Goal: Use online tool/utility

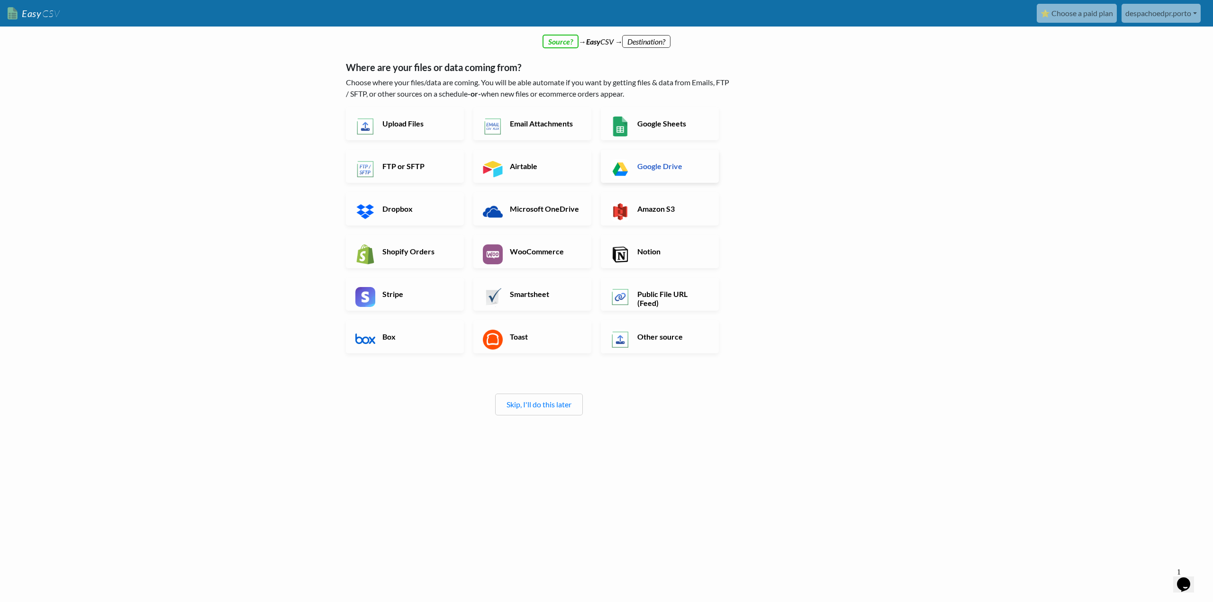
click at [657, 176] on link "Google Drive" at bounding box center [660, 166] width 118 height 33
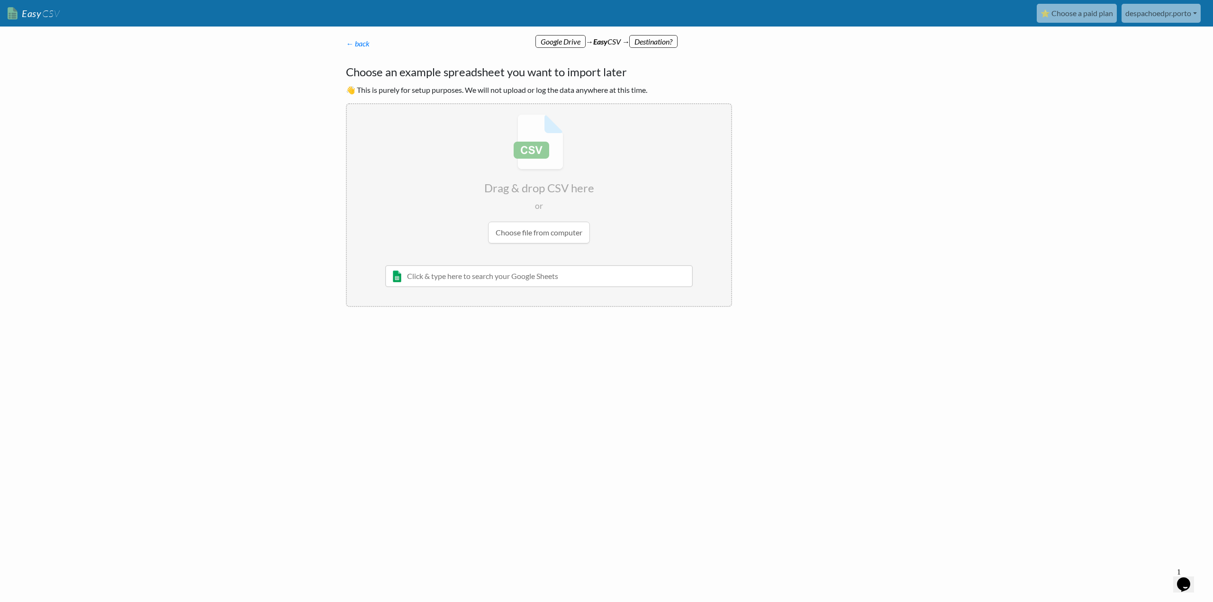
click at [547, 279] on input "text" at bounding box center [538, 276] width 307 height 22
type input "S"
click at [606, 167] on input "file" at bounding box center [539, 178] width 384 height 149
click at [356, 45] on link "← back" at bounding box center [358, 43] width 24 height 9
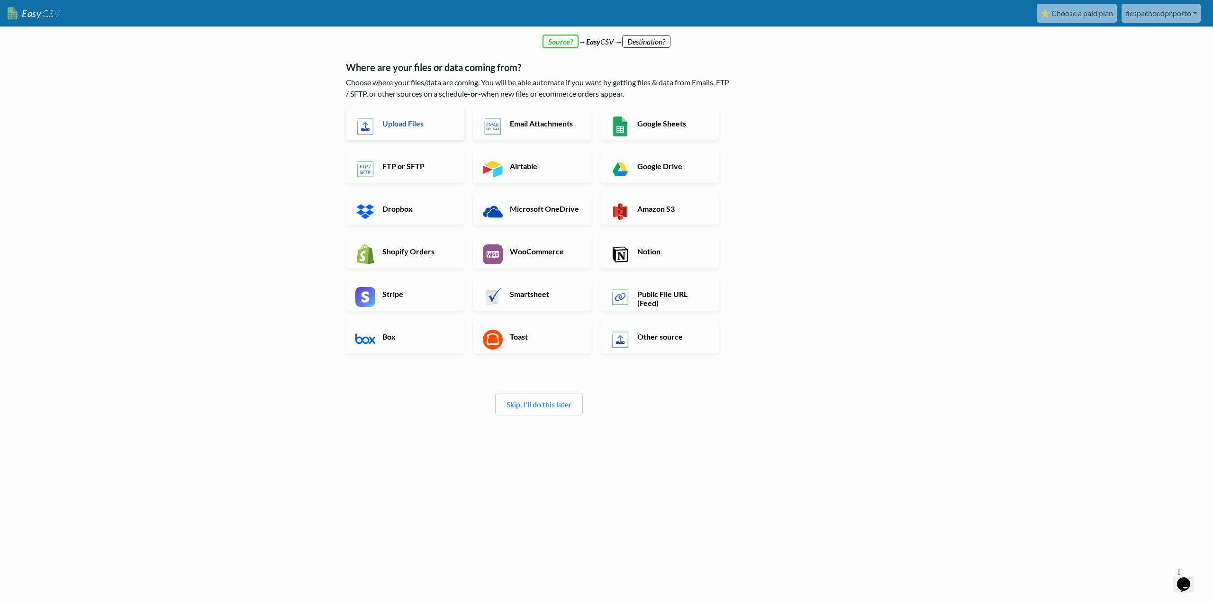
click at [422, 129] on link "Upload Files" at bounding box center [405, 123] width 118 height 33
